Goal: Use online tool/utility: Utilize a website feature to perform a specific function

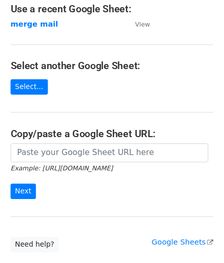
scroll to position [62, 0]
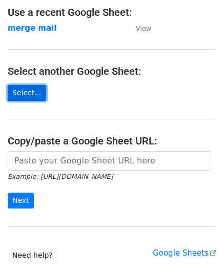
click at [26, 93] on link "Select..." at bounding box center [27, 93] width 38 height 16
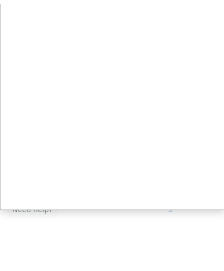
scroll to position [114, 0]
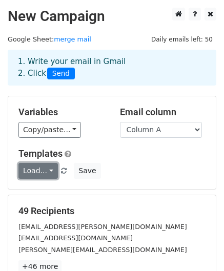
click at [44, 168] on link "Load..." at bounding box center [37, 171] width 39 height 16
click at [45, 196] on link "DevOps" at bounding box center [59, 194] width 81 height 16
